Goal: Navigation & Orientation: Find specific page/section

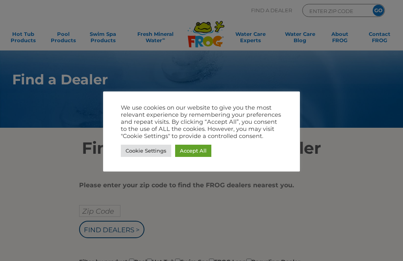
click at [140, 149] on link "Cookie Settings" at bounding box center [146, 151] width 50 height 12
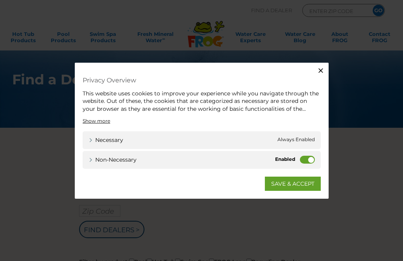
click at [144, 156] on div "Non-necessary Non-necessary" at bounding box center [202, 160] width 238 height 18
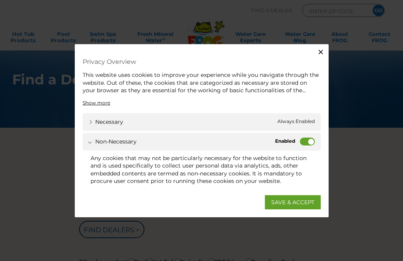
click at [298, 138] on div "Non-necessary Non-necessary" at bounding box center [202, 141] width 238 height 18
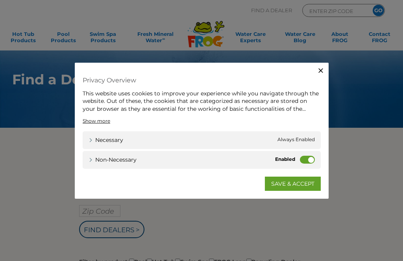
click at [306, 161] on label "Non-necessary" at bounding box center [307, 160] width 15 height 8
click at [0, 0] on input "Non-necessary" at bounding box center [0, 0] width 0 height 0
click at [303, 160] on label "Non-necessary" at bounding box center [307, 160] width 15 height 8
click at [0, 0] on input "Non-necessary" at bounding box center [0, 0] width 0 height 0
click at [300, 159] on label "Non-necessary" at bounding box center [307, 160] width 15 height 8
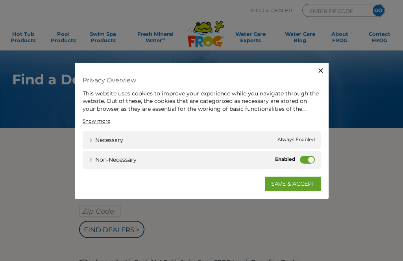
click at [0, 0] on input "Non-necessary" at bounding box center [0, 0] width 0 height 0
click at [284, 181] on link "SAVE & ACCEPT" at bounding box center [293, 183] width 56 height 14
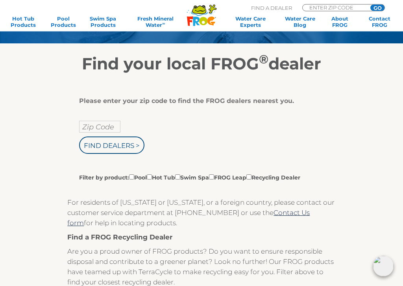
scroll to position [102, 0]
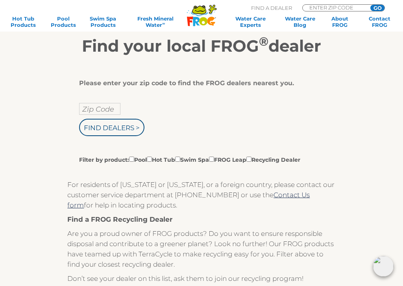
click at [96, 115] on input "Zip Code" at bounding box center [99, 109] width 41 height 12
type input "Zip Code"
click at [152, 161] on input "Filter by product: Pool Hot Tub Swim Spa FROG Leap Recycling Dealer" at bounding box center [149, 158] width 5 height 5
checkbox input "true"
type input "Zip Code"
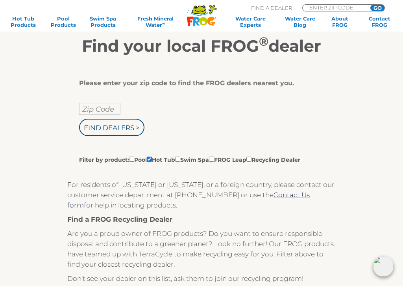
click at [90, 110] on input "Zip Code" at bounding box center [99, 109] width 41 height 12
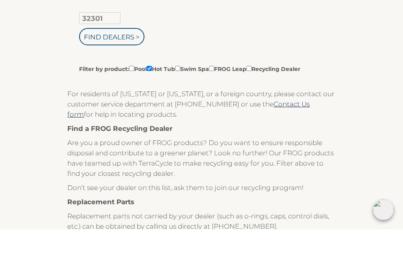
scroll to position [150, 0]
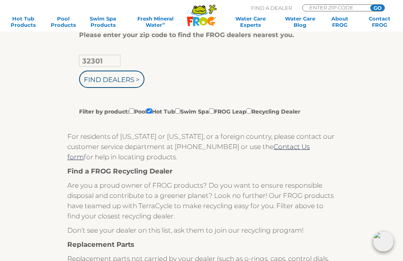
type input "32301"
click at [129, 81] on input "Find Dealers >" at bounding box center [111, 78] width 65 height 17
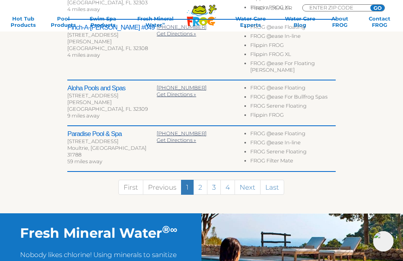
scroll to position [440, 0]
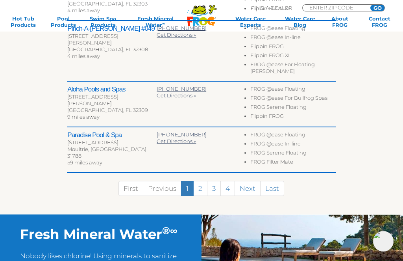
click at [202, 181] on link "2" at bounding box center [200, 188] width 14 height 15
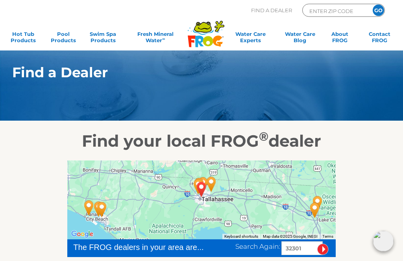
scroll to position [0, 0]
